Goal: Information Seeking & Learning: Learn about a topic

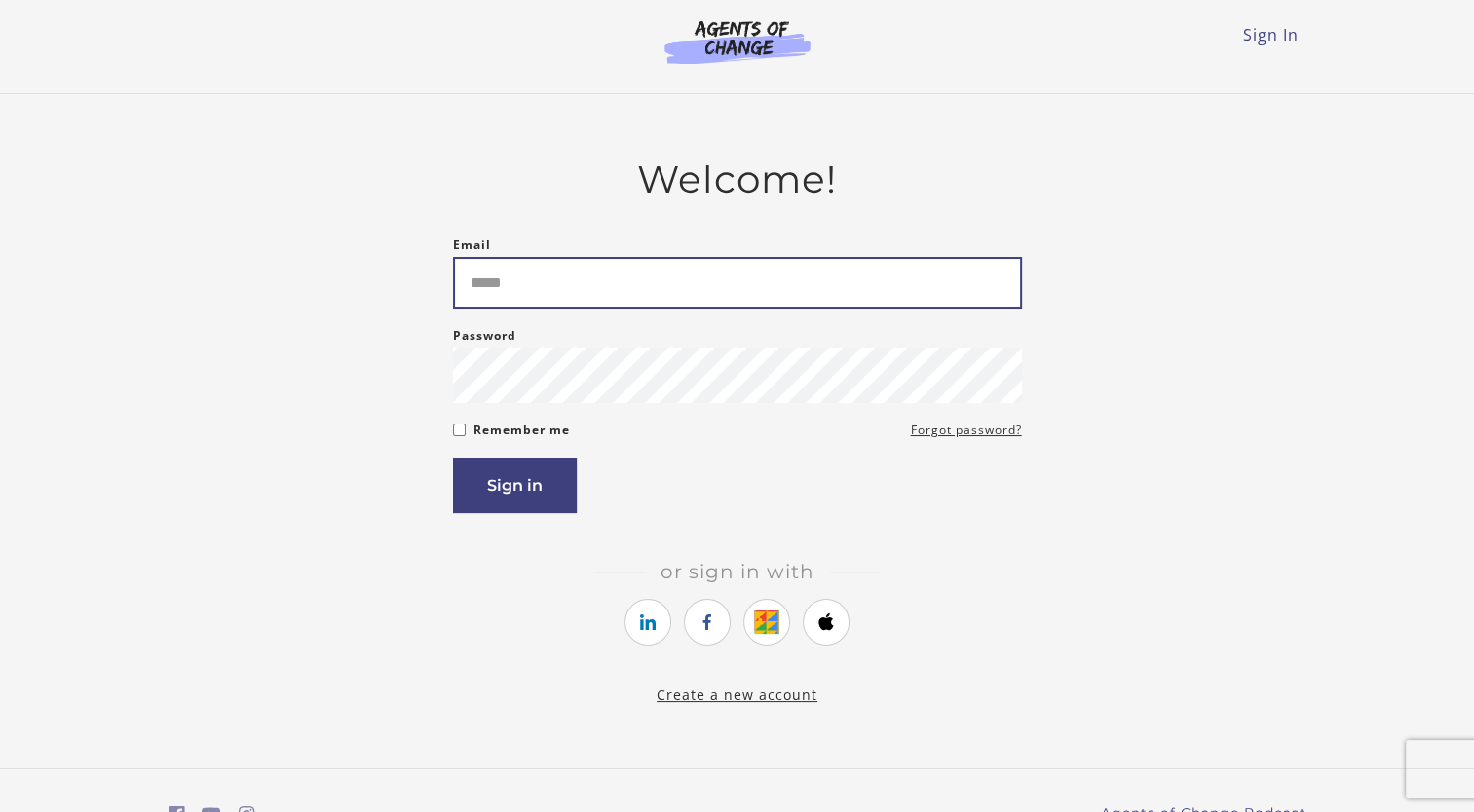
click at [487, 287] on input "Email" at bounding box center [737, 283] width 569 height 52
type input "**********"
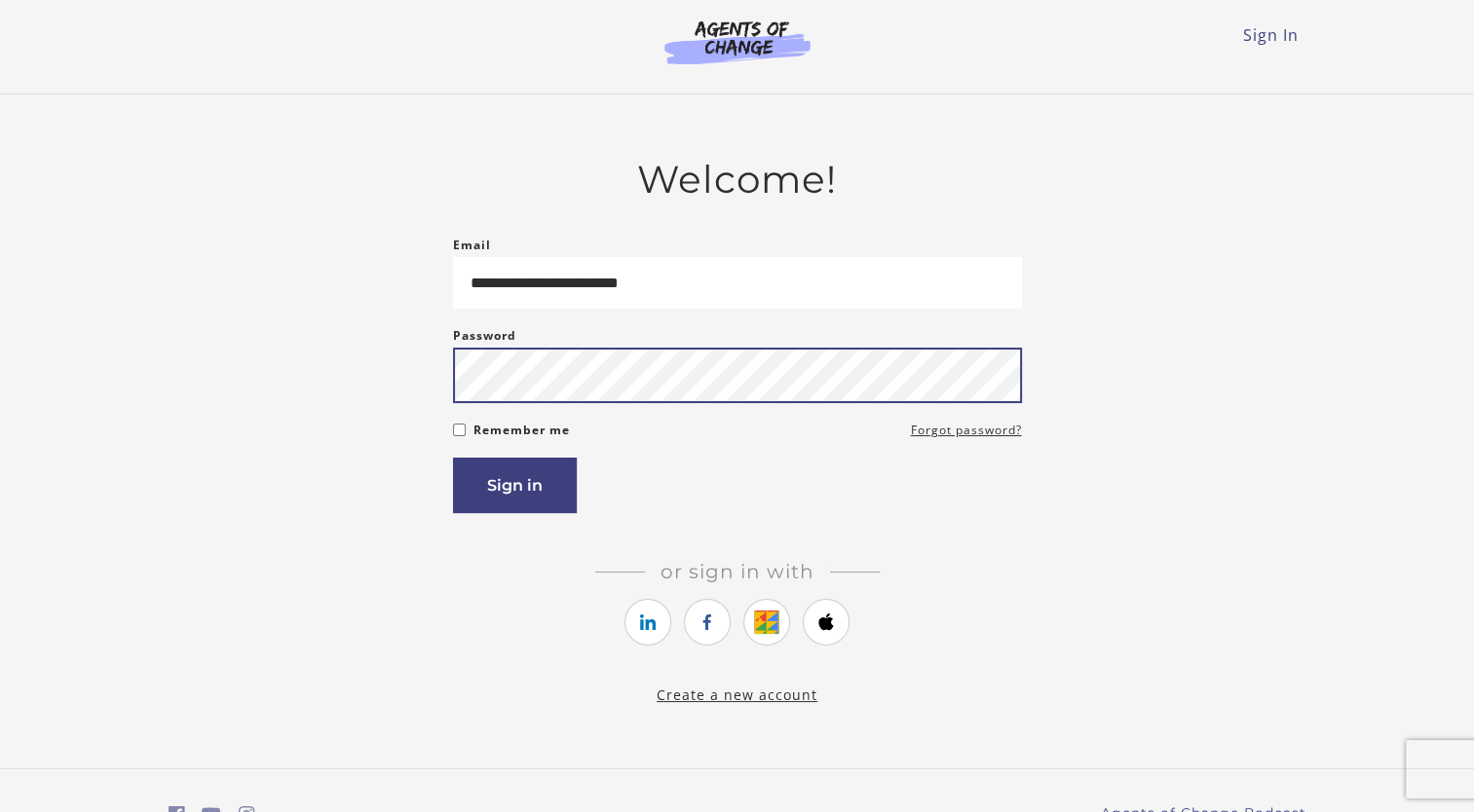
click at [453, 458] on button "Sign in" at bounding box center [514, 485] width 124 height 56
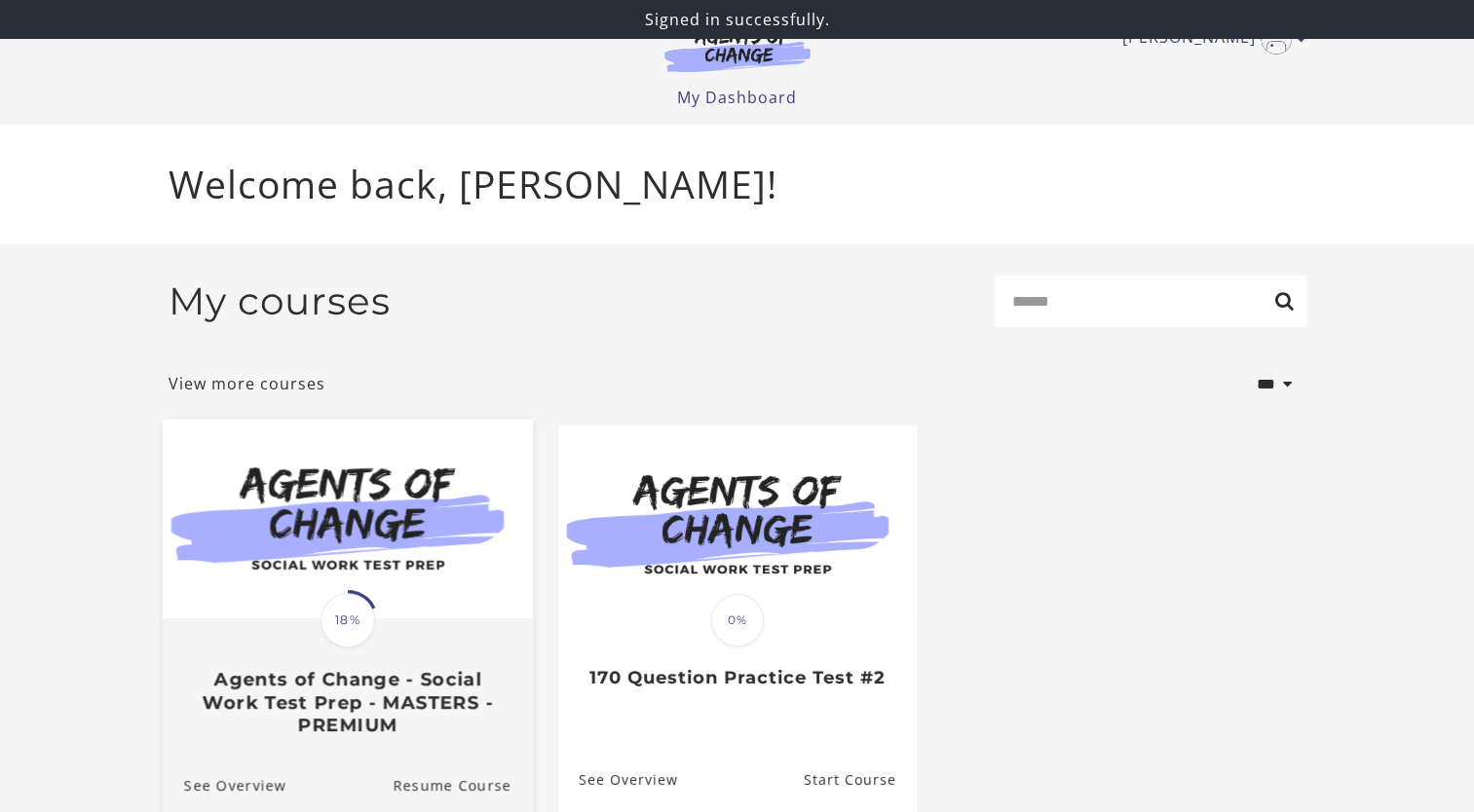
click at [406, 590] on img at bounding box center [347, 519] width 370 height 200
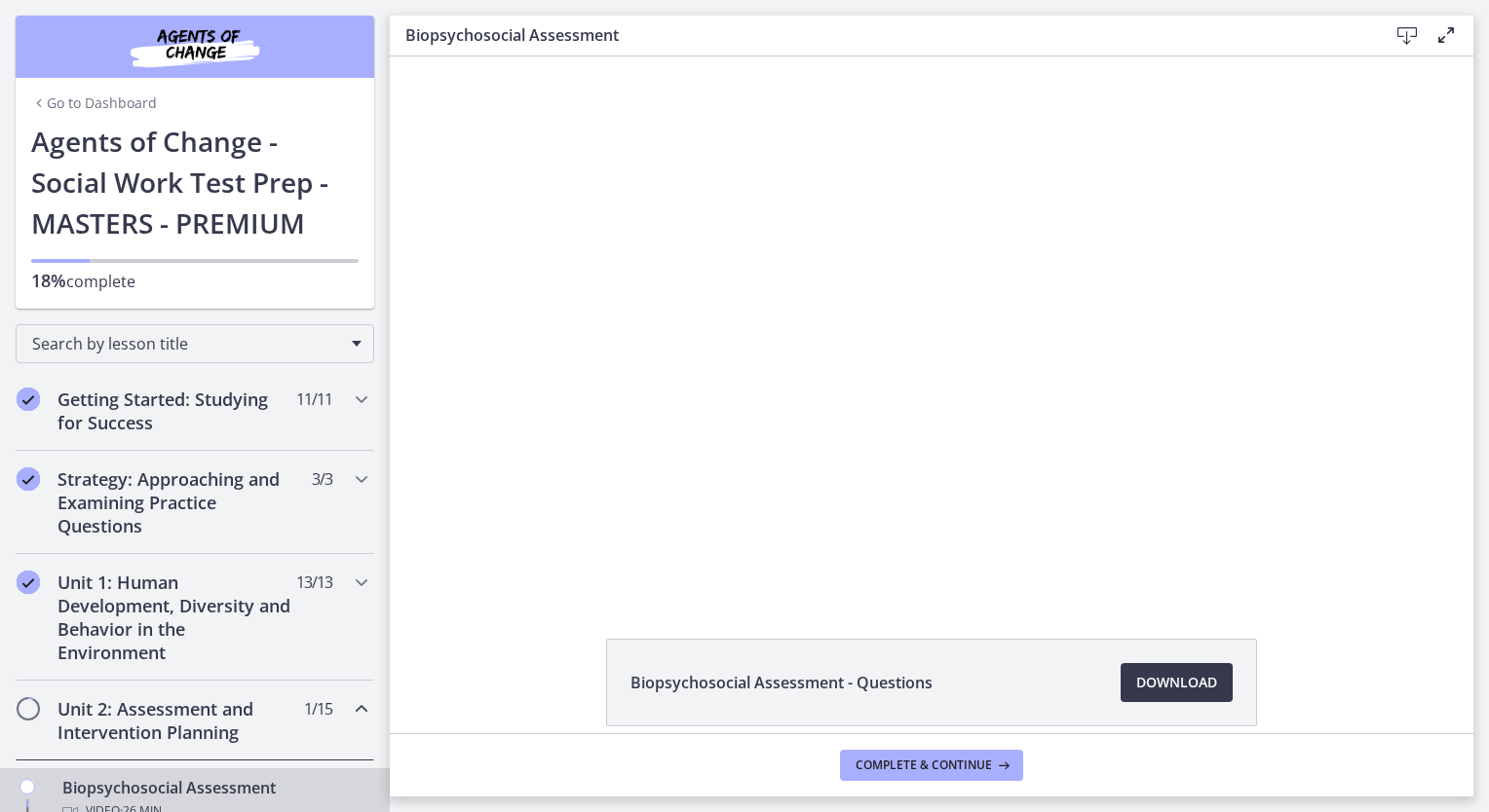
click at [231, 728] on h2 "Unit 2: Assessment and Intervention Planning" at bounding box center [177, 721] width 238 height 47
click at [55, 714] on div "Unit 2: Assessment and Intervention Planning 1 / 15 Completed" at bounding box center [194, 721] width 358 height 80
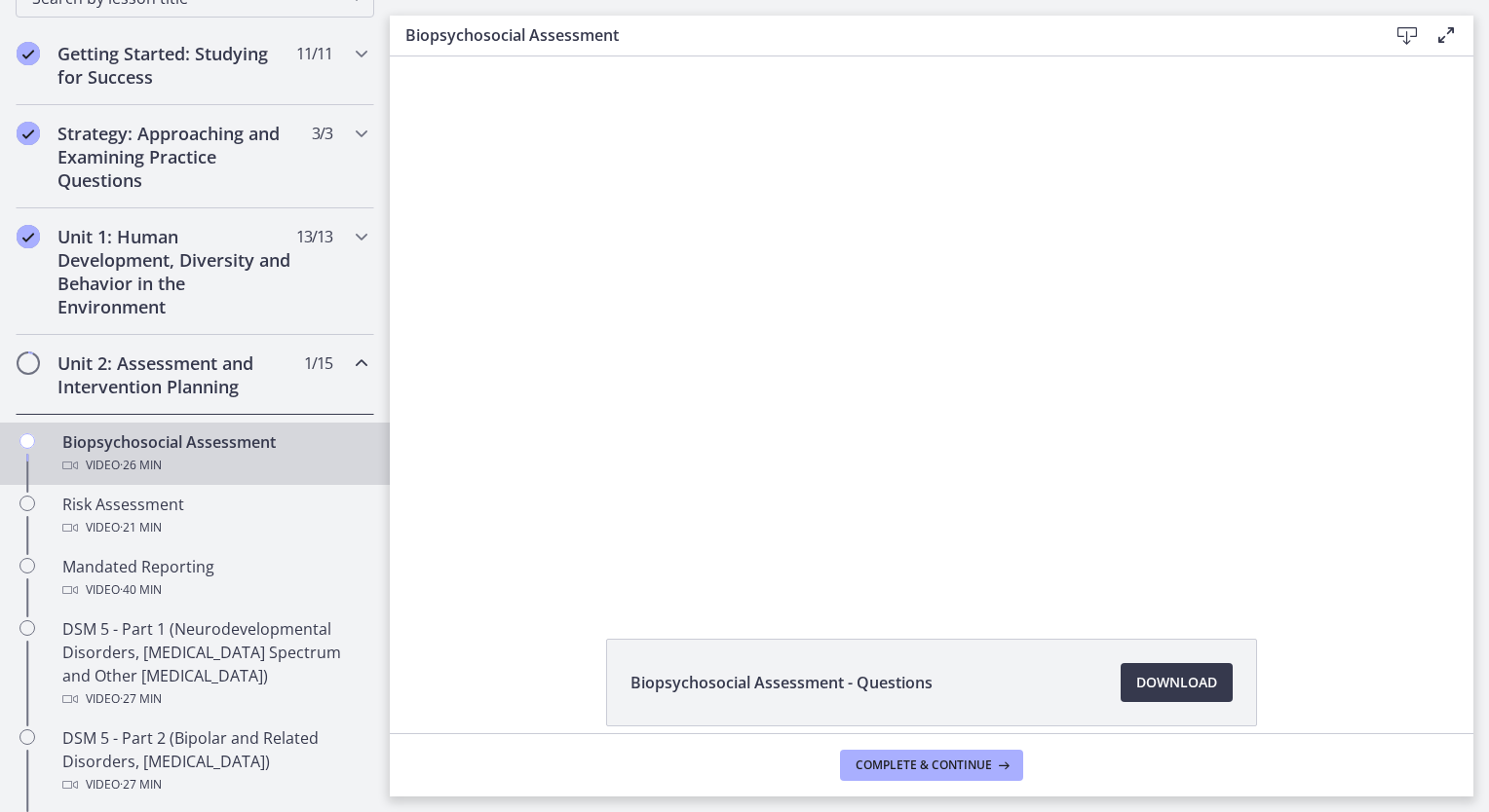
drag, startPoint x: 385, startPoint y: 230, endPoint x: 9, endPoint y: 265, distance: 377.6
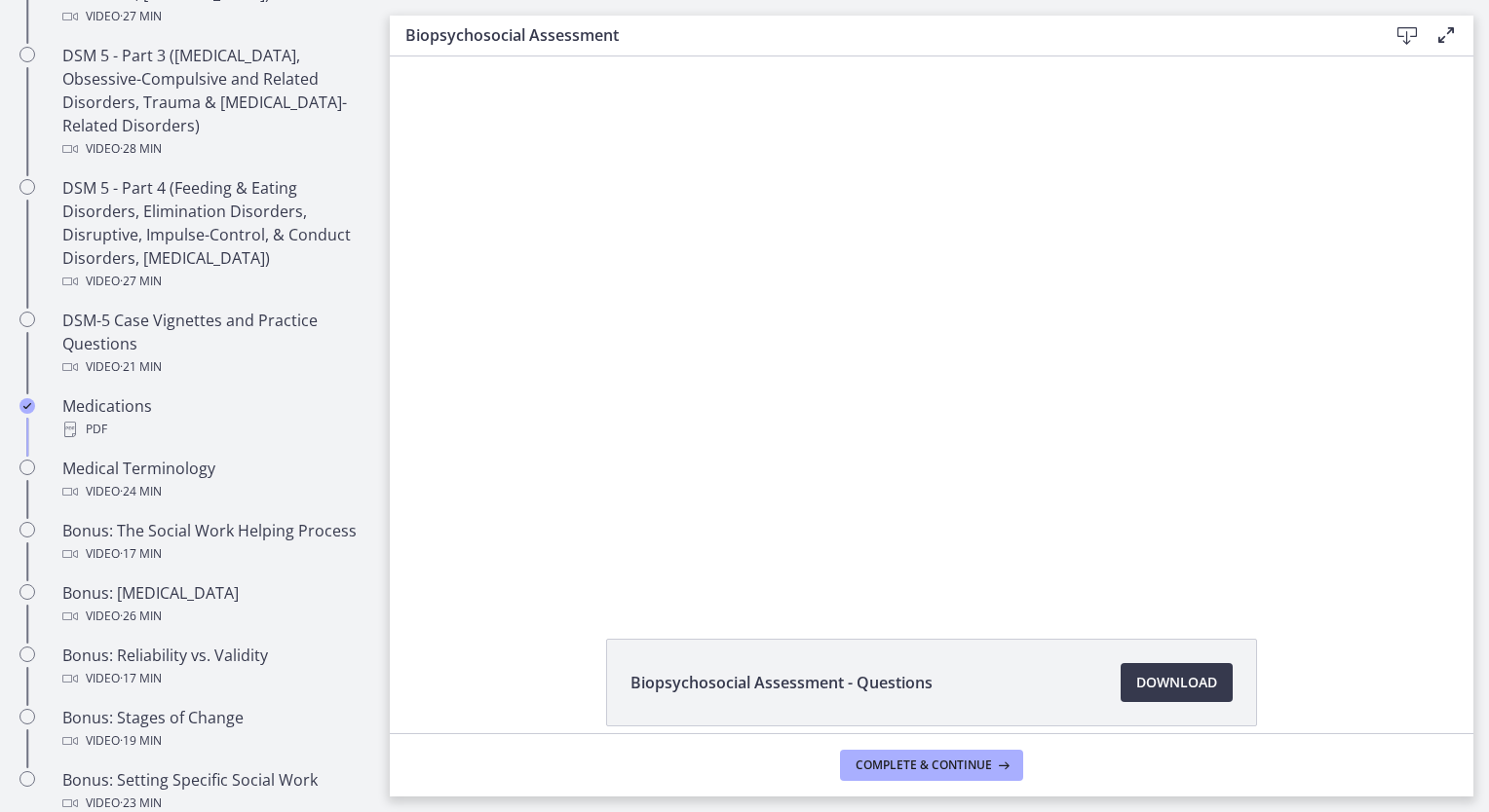
scroll to position [940, 0]
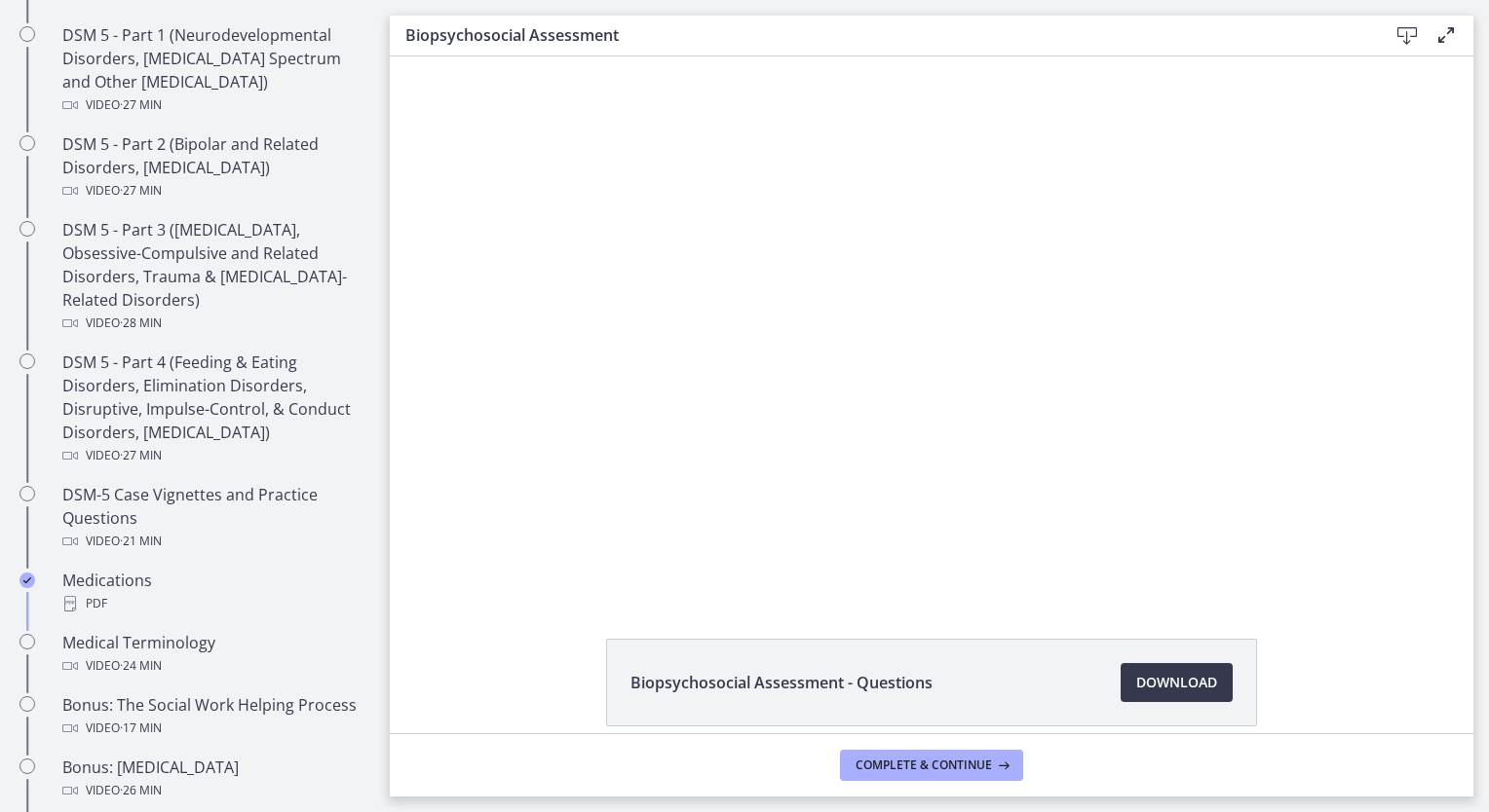
drag, startPoint x: 406, startPoint y: 437, endPoint x: 408, endPoint y: 343, distance: 94.0
click at [408, 343] on div "Click for sound @keyframes VOLUME_SMALL_WAVE_FLASH { 0% { opacity: 0; } 33% { o…" at bounding box center [931, 325] width 1084 height 538
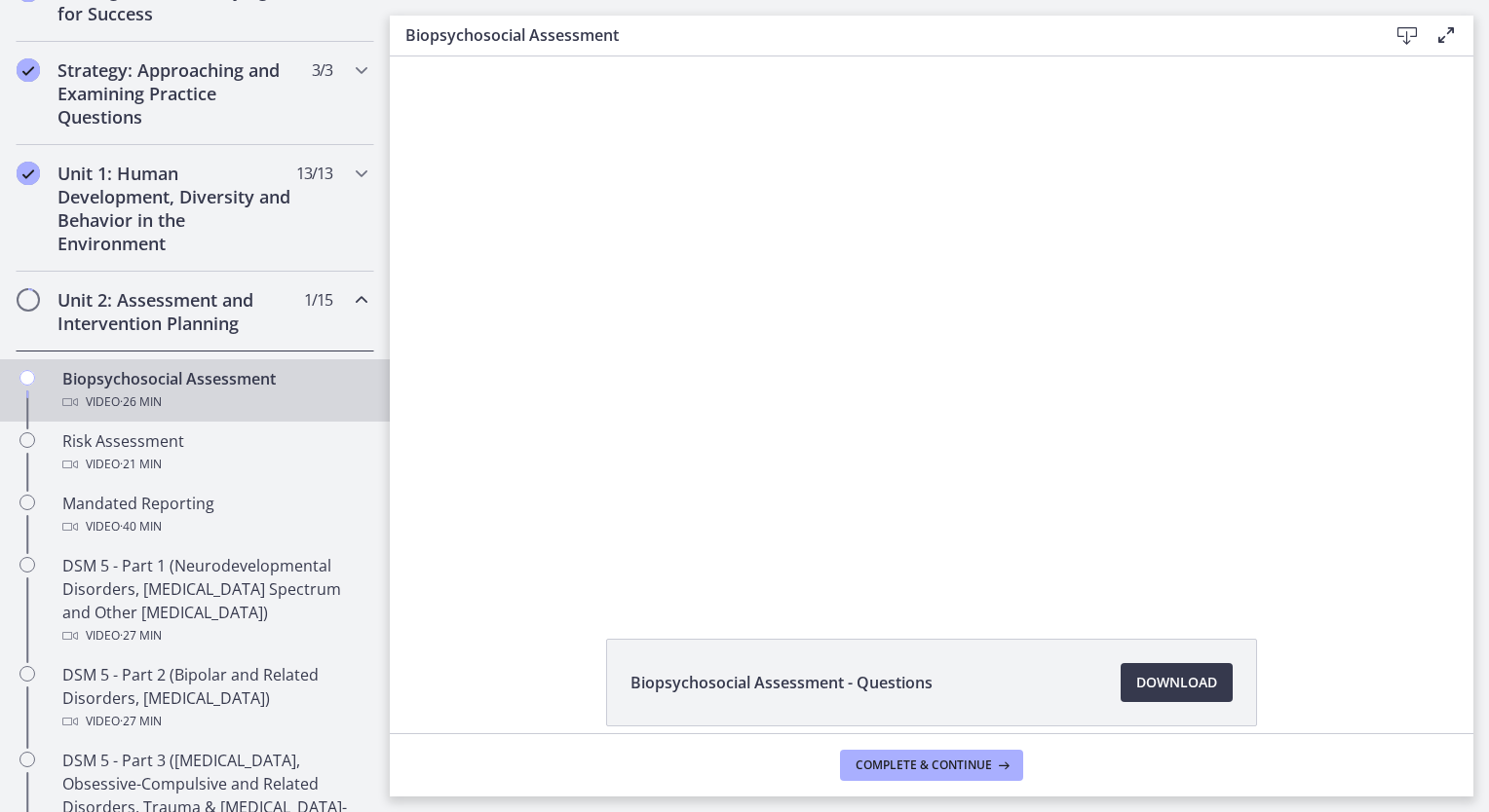
scroll to position [410, 0]
click at [548, 455] on div at bounding box center [931, 325] width 962 height 538
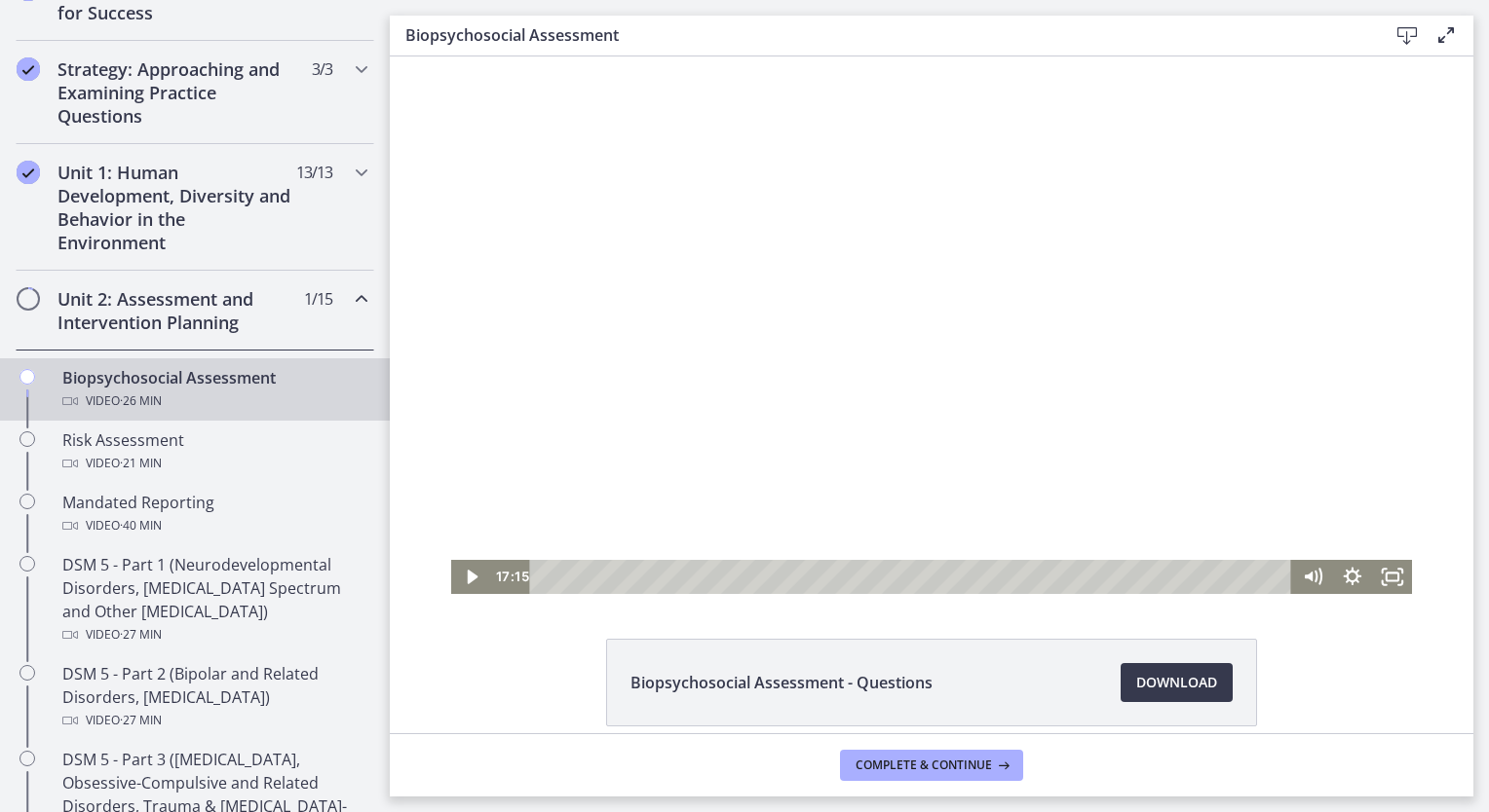
click at [564, 452] on div at bounding box center [931, 325] width 962 height 538
click at [467, 585] on icon "Pause" at bounding box center [471, 577] width 40 height 34
click at [467, 576] on icon "Play Video" at bounding box center [473, 577] width 13 height 17
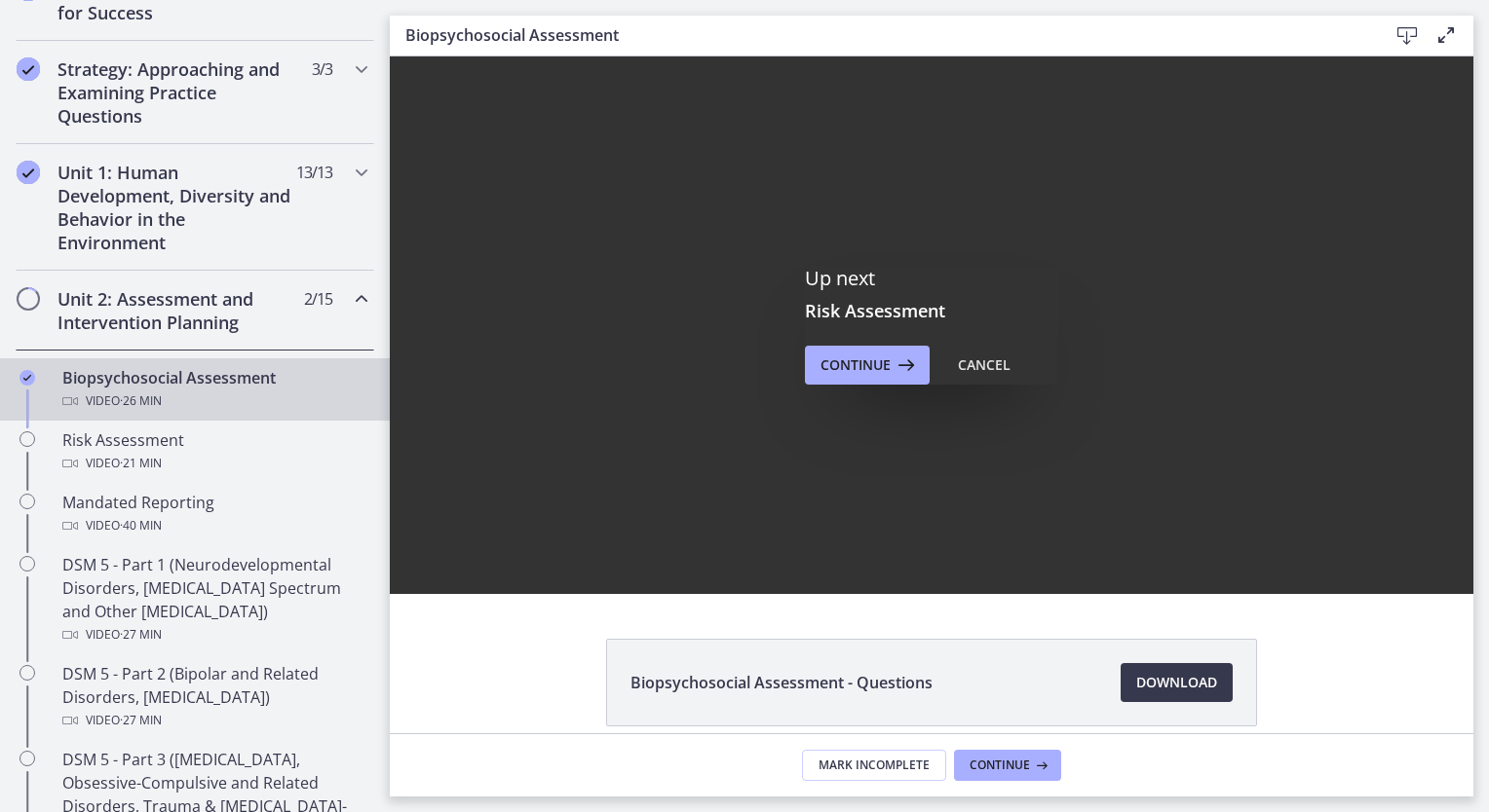
scroll to position [0, 0]
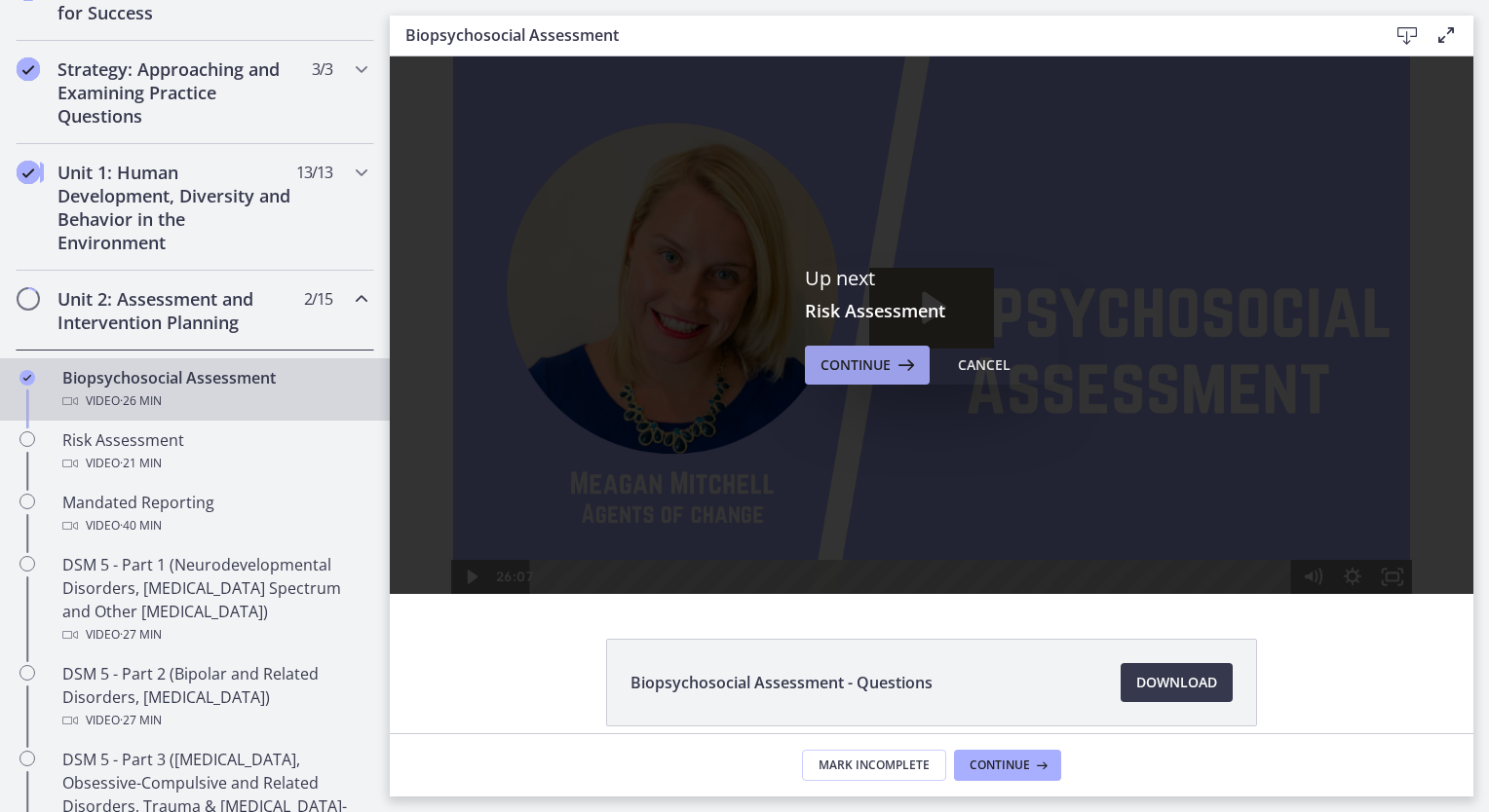
click at [848, 350] on button "Continue" at bounding box center [867, 365] width 125 height 39
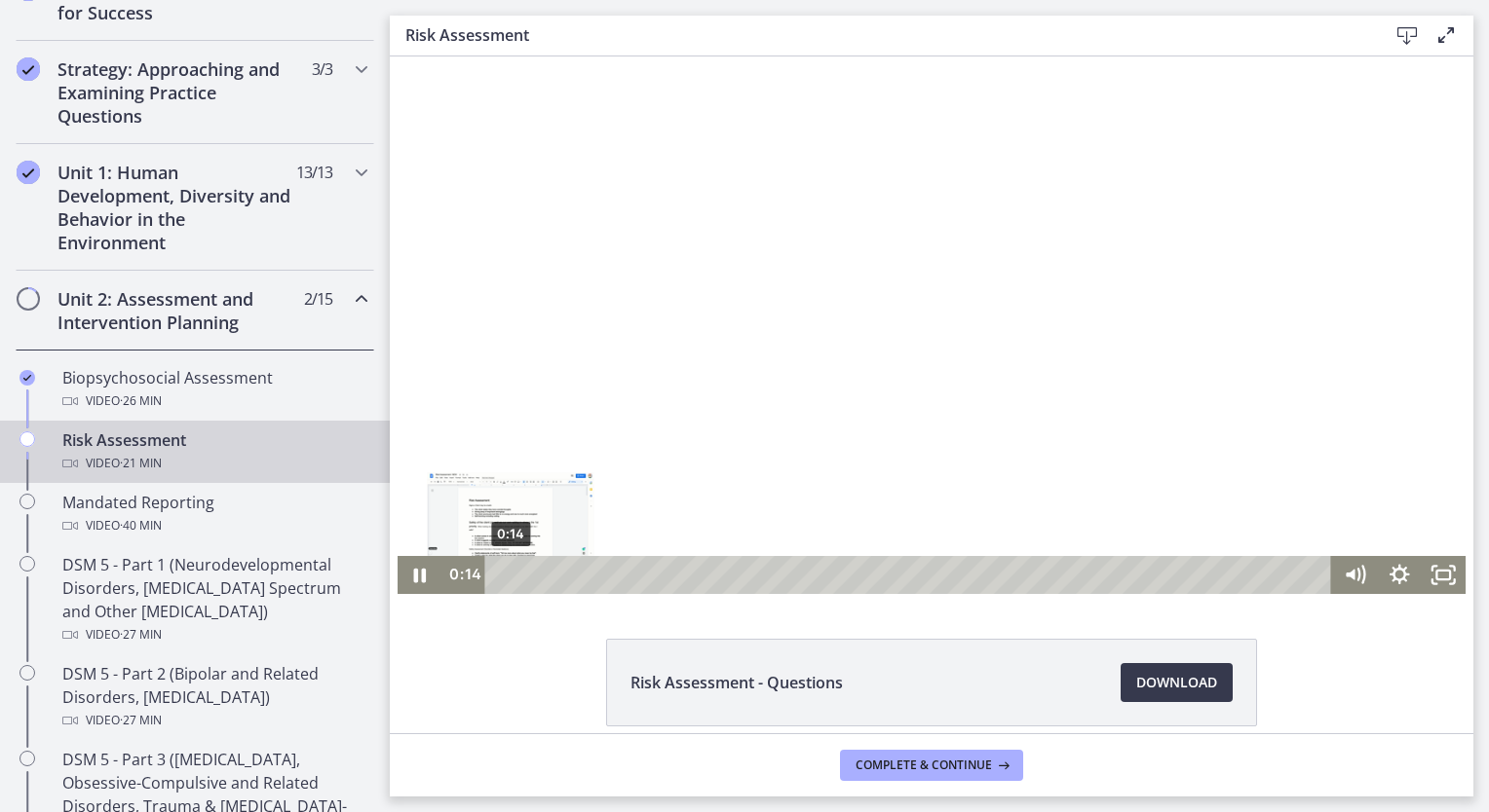
click at [503, 575] on div "0:14" at bounding box center [911, 575] width 820 height 38
drag, startPoint x: 507, startPoint y: 575, endPoint x: 487, endPoint y: 576, distance: 20.0
click at [495, 576] on div "Playbar" at bounding box center [501, 575] width 13 height 13
click at [444, 522] on div at bounding box center [931, 325] width 1069 height 538
click at [462, 467] on div at bounding box center [931, 325] width 1069 height 538
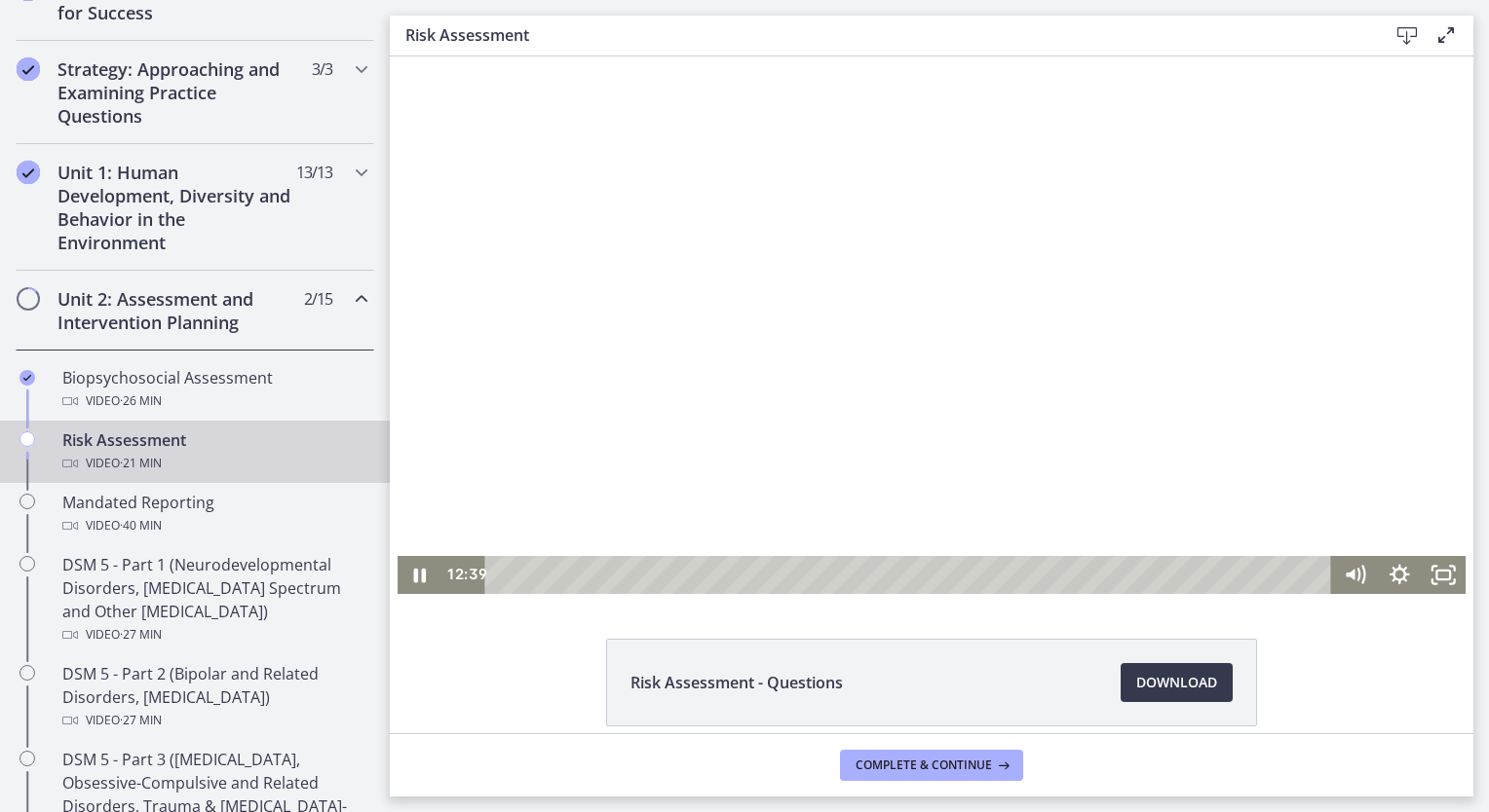
click at [788, 441] on div at bounding box center [931, 325] width 1069 height 538
click at [994, 581] on div "12:39" at bounding box center [911, 575] width 820 height 38
click at [415, 575] on icon "Play Video" at bounding box center [421, 575] width 12 height 16
click at [725, 570] on div "5:51" at bounding box center [911, 575] width 820 height 38
click at [514, 577] on div "0:30" at bounding box center [911, 575] width 820 height 38
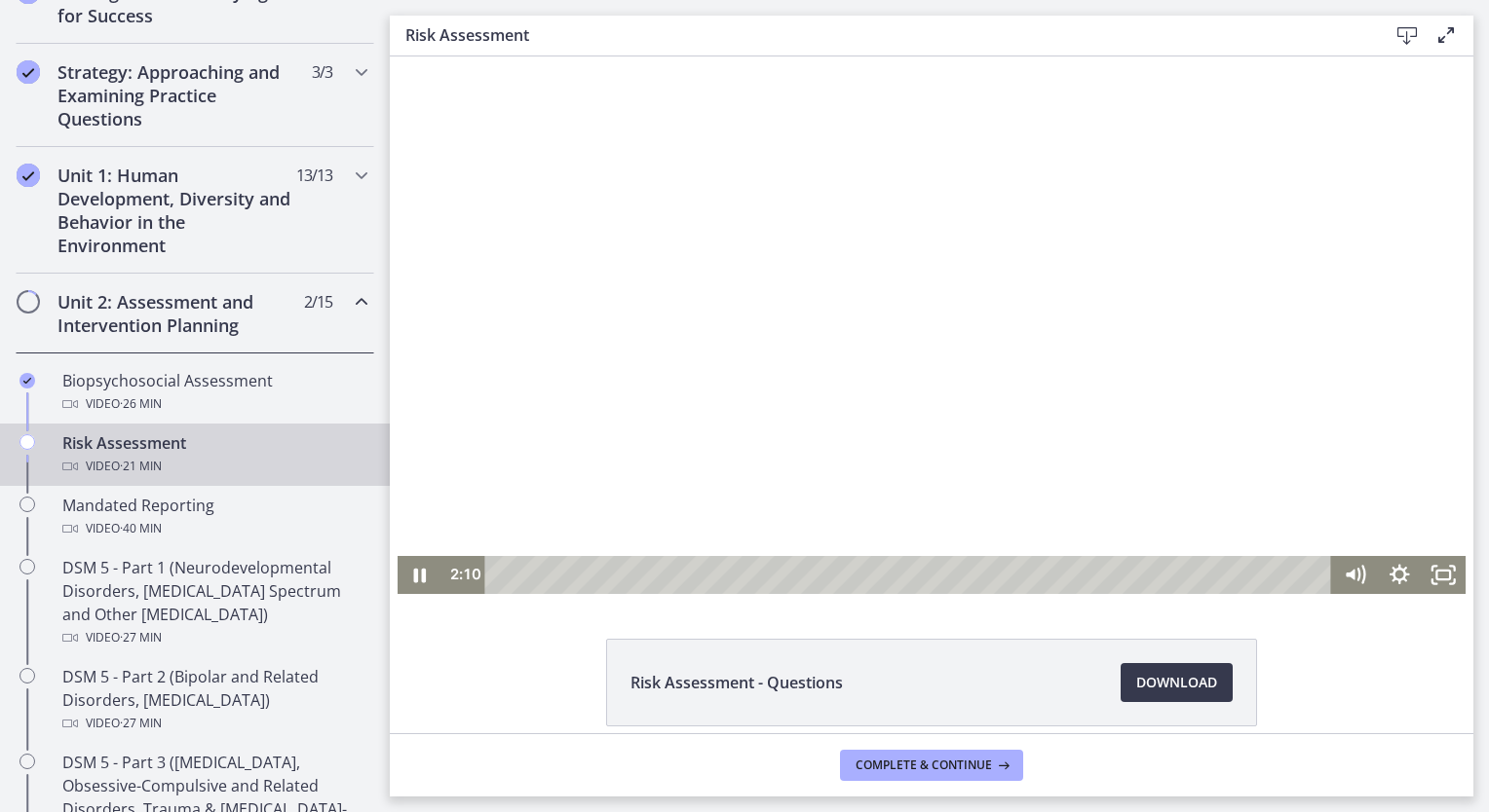
scroll to position [410, 0]
click at [419, 579] on icon "Pause" at bounding box center [420, 575] width 45 height 38
